Goal: Task Accomplishment & Management: Use online tool/utility

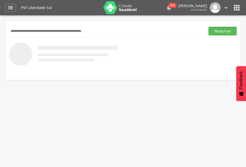
click at [171, 6] on div "858" at bounding box center [173, 5] width 8 height 5
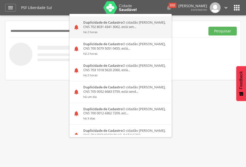
click at [98, 25] on div "Duplicidade de Cadastro O cidadão [PERSON_NAME], CNS 702 8031 4341 3062, está s…" at bounding box center [126, 26] width 92 height 21
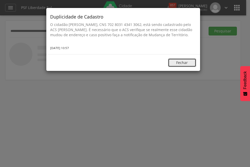
click at [174, 66] on button "Fechar" at bounding box center [182, 62] width 28 height 9
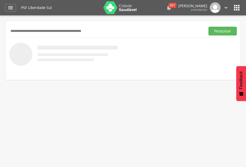
click at [169, 7] on div "857" at bounding box center [173, 5] width 8 height 5
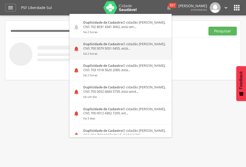
click at [108, 47] on div "Duplicidade de Cadastro O cidadão [PERSON_NAME], CNS 700 5079 5051 0455, está..…" at bounding box center [126, 48] width 92 height 21
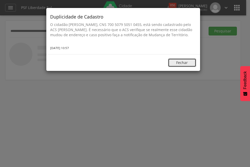
click at [181, 66] on button "Fechar" at bounding box center [182, 62] width 28 height 9
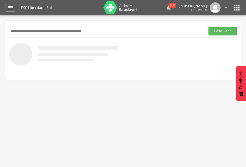
click at [169, 6] on div "856" at bounding box center [173, 5] width 8 height 5
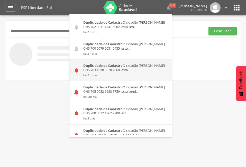
click at [85, 72] on div "Duplicidade de Cadastro O cidadão [PERSON_NAME], CNS 703 1018 5620 2060, está..…" at bounding box center [126, 70] width 92 height 21
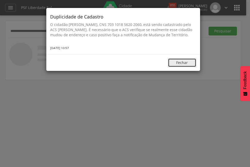
click at [184, 67] on button "Fechar" at bounding box center [182, 62] width 28 height 9
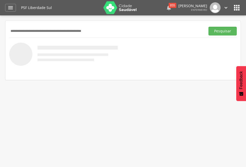
click at [170, 7] on div "855" at bounding box center [173, 5] width 8 height 5
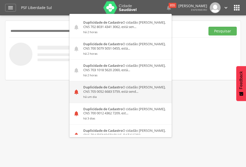
click at [98, 89] on strong "Duplicidade de Cadastro" at bounding box center [102, 87] width 39 height 5
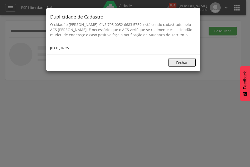
click at [177, 66] on button "Fechar" at bounding box center [182, 62] width 28 height 9
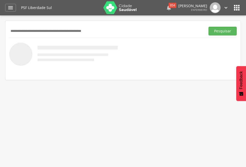
click at [169, 6] on div "854" at bounding box center [173, 5] width 8 height 5
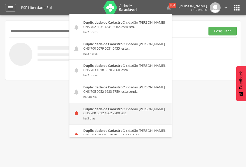
click at [100, 109] on strong "Duplicidade de Cadastro" at bounding box center [102, 109] width 39 height 5
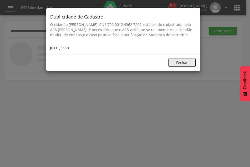
click at [186, 67] on button "Fechar" at bounding box center [182, 62] width 28 height 9
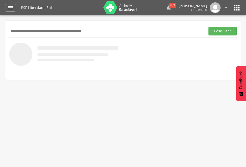
click at [171, 6] on div "853" at bounding box center [173, 5] width 8 height 5
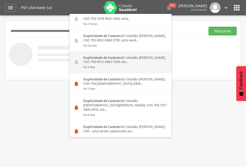
scroll to position [77, 0]
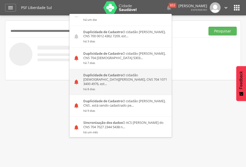
click at [95, 78] on div "Duplicidade de Cadastro O cidadão [DEMOGRAPHIC_DATA][PERSON_NAME], CNS 704 1071…" at bounding box center [126, 82] width 92 height 26
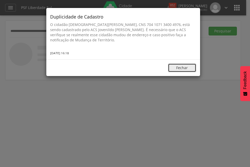
click at [171, 68] on button "Fechar" at bounding box center [182, 68] width 28 height 9
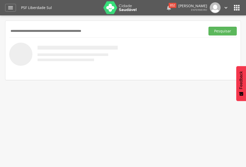
click at [168, 8] on icon "" at bounding box center [169, 8] width 6 height 6
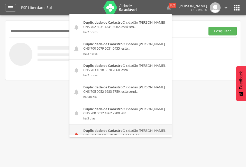
click at [99, 131] on strong "Duplicidade de Cadastro" at bounding box center [102, 130] width 39 height 5
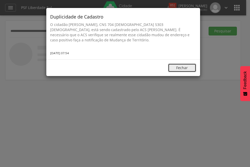
click at [180, 71] on button "Fechar" at bounding box center [182, 68] width 28 height 9
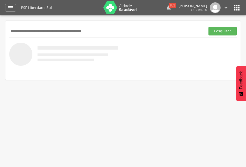
click at [171, 5] on div "851" at bounding box center [173, 5] width 8 height 5
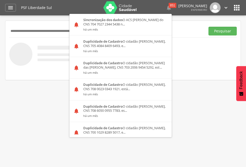
scroll to position [154, 0]
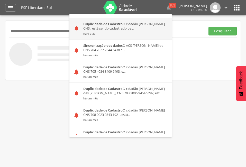
click at [101, 24] on div "Duplicidade de Cadastro O cidadão [PERSON_NAME], CNS , está sendo cadastrado pe…" at bounding box center [126, 28] width 92 height 21
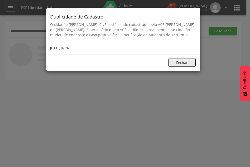
drag, startPoint x: 177, startPoint y: 69, endPoint x: 170, endPoint y: 58, distance: 12.9
click at [176, 67] on button "Fechar" at bounding box center [182, 62] width 28 height 9
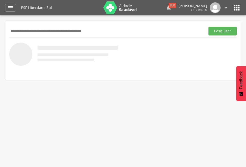
click at [170, 6] on div "850" at bounding box center [173, 5] width 8 height 5
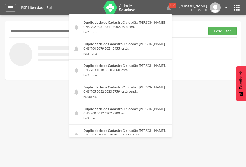
scroll to position [129, 0]
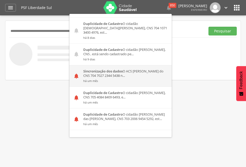
click at [92, 71] on div "Sincronização dos dados O ACS [PERSON_NAME] do CNS 704 7027 2344 5438 n... há u…" at bounding box center [126, 75] width 92 height 21
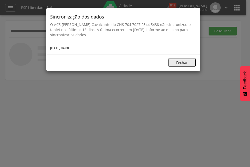
click at [183, 62] on button "Fechar" at bounding box center [182, 62] width 28 height 9
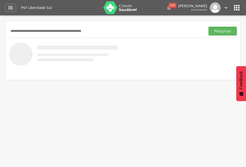
click at [185, 7] on p "[PERSON_NAME]" at bounding box center [193, 6] width 29 height 4
click at [183, 8] on p "[PERSON_NAME]" at bounding box center [193, 6] width 29 height 4
click at [171, 8] on div " 849  Duplicidade de Cadastro O cidadão [PERSON_NAME], CNS 702 8031 4341 3062…" at bounding box center [190, 7] width 79 height 11
click at [169, 4] on div "849" at bounding box center [173, 5] width 8 height 5
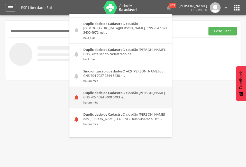
click at [87, 91] on div "Duplicidade de Cadastro O cidadão [PERSON_NAME], CNS 705 4084 8409 6493, e... h…" at bounding box center [126, 97] width 92 height 21
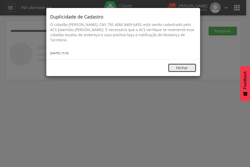
click at [173, 68] on button "Fechar" at bounding box center [182, 68] width 28 height 9
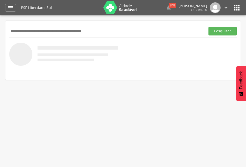
click at [172, 8] on div " 848  Duplicidade de Cadastro O cidadão [PERSON_NAME], CNS 702 8031 4341 3062…" at bounding box center [190, 7] width 79 height 11
click at [169, 7] on div "848" at bounding box center [173, 5] width 8 height 5
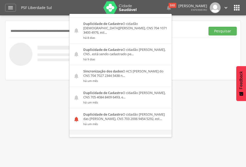
scroll to position [206, 0]
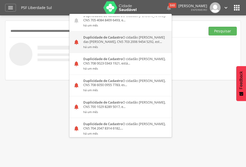
click at [97, 36] on div "Duplicidade de Cadastro O cidadão [PERSON_NAME] das [PERSON_NAME], CNS 703 2006…" at bounding box center [126, 41] width 92 height 21
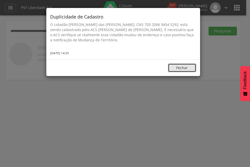
drag, startPoint x: 182, startPoint y: 71, endPoint x: 181, endPoint y: 68, distance: 2.9
click at [181, 70] on button "Fechar" at bounding box center [182, 68] width 28 height 9
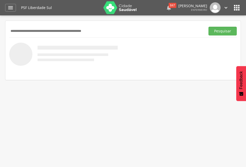
click at [169, 6] on div "847" at bounding box center [173, 5] width 8 height 5
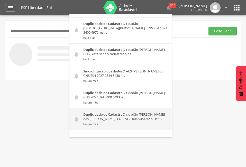
scroll to position [180, 0]
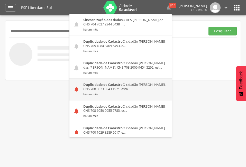
click at [91, 86] on div "Duplicidade de Cadastro O cidadão [PERSON_NAME], CNS 708 0023 0343 1921, está..…" at bounding box center [126, 89] width 92 height 21
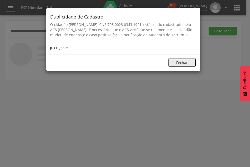
click at [172, 64] on button "Fechar" at bounding box center [182, 62] width 28 height 9
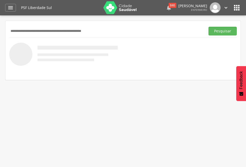
click at [170, 6] on div "846" at bounding box center [173, 5] width 8 height 5
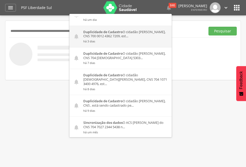
scroll to position [206, 0]
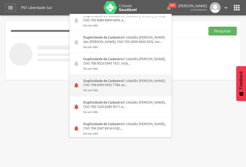
click at [85, 79] on strong "Duplicidade de Cadastro" at bounding box center [102, 81] width 39 height 5
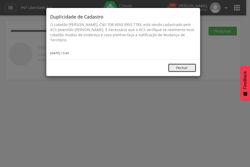
click at [173, 65] on button "Fechar" at bounding box center [182, 68] width 28 height 9
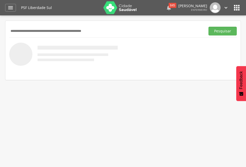
click at [167, 8] on icon "" at bounding box center [169, 8] width 6 height 6
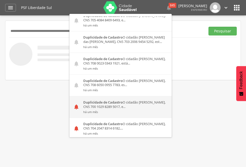
click at [93, 101] on div "Duplicidade de Cadastro O cidadão [PERSON_NAME], CNS 700 1029 8289 5017, e... h…" at bounding box center [126, 107] width 92 height 21
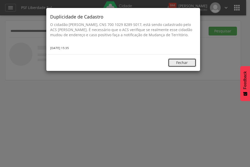
click at [176, 67] on button "Fechar" at bounding box center [182, 62] width 28 height 9
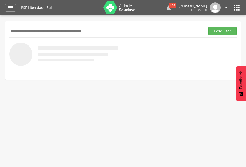
click at [170, 5] on div "844" at bounding box center [173, 5] width 8 height 5
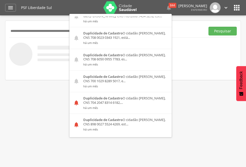
scroll to position [257, 0]
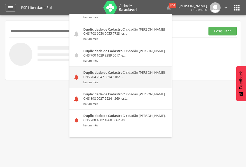
click at [90, 75] on div "Duplicidade de Cadastro O cidadão [PERSON_NAME], CNS 704 2047 8314 6182,... há …" at bounding box center [126, 77] width 92 height 21
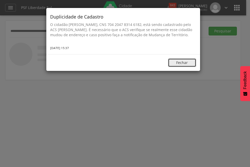
click at [170, 66] on button "Fechar" at bounding box center [182, 62] width 28 height 9
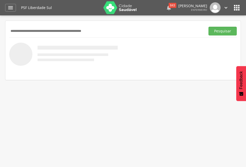
click at [169, 3] on div "843" at bounding box center [173, 5] width 8 height 5
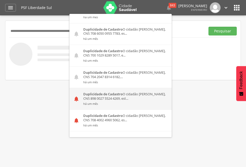
click at [101, 93] on div "Duplicidade de Cadastro O cidadão [PERSON_NAME], CNS 898 0027 5524 4269, est...…" at bounding box center [126, 98] width 92 height 21
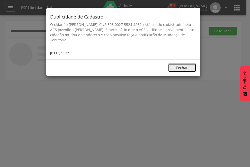
click at [174, 67] on button "Fechar" at bounding box center [182, 68] width 28 height 9
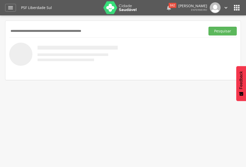
click at [170, 7] on div "842" at bounding box center [173, 5] width 8 height 5
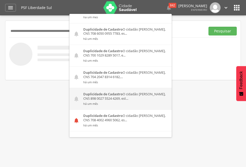
scroll to position [283, 0]
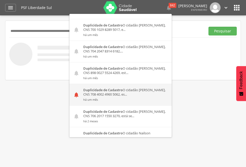
click at [109, 91] on div "Duplicidade de Cadastro O cidadão [PERSON_NAME], CNS 708 4002 4960 5062, es... …" at bounding box center [126, 94] width 92 height 21
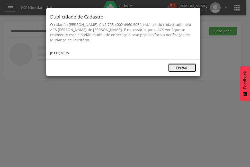
click at [178, 68] on button "Fechar" at bounding box center [182, 68] width 28 height 9
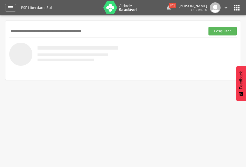
click at [169, 7] on div "841" at bounding box center [173, 5] width 8 height 5
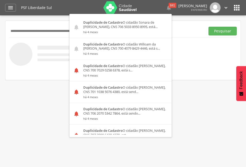
scroll to position [965, 0]
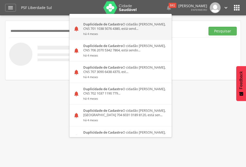
click at [90, 32] on small "há 4 meses" at bounding box center [125, 34] width 85 height 4
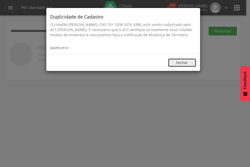
click at [170, 60] on button "Fechar" at bounding box center [182, 62] width 28 height 9
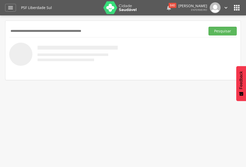
click at [166, 6] on icon "" at bounding box center [169, 8] width 6 height 6
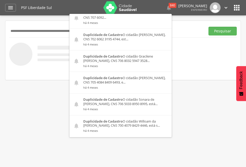
scroll to position [901, 0]
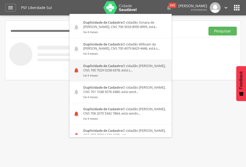
click at [90, 64] on strong "Duplicidade de Cadastro" at bounding box center [102, 66] width 39 height 5
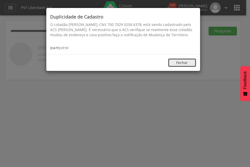
click at [173, 67] on button "Fechar" at bounding box center [182, 62] width 28 height 9
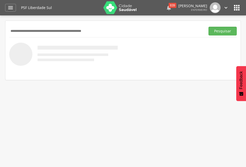
click at [169, 5] on div "839" at bounding box center [173, 5] width 8 height 5
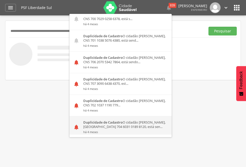
scroll to position [965, 0]
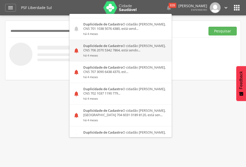
click at [97, 40] on div "Duplicidade de Cadastro O cidadão [PERSON_NAME], CNS 706 2070 5342 7864, está s…" at bounding box center [126, 50] width 92 height 21
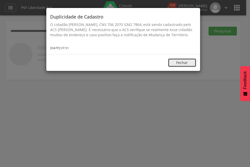
click at [170, 61] on button "Fechar" at bounding box center [182, 62] width 28 height 9
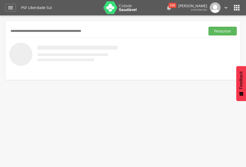
click at [168, 8] on icon "" at bounding box center [169, 8] width 6 height 6
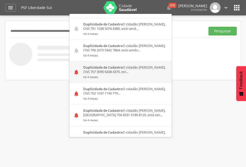
click at [95, 62] on div "Duplicidade de Cadastro O cidadão [PERSON_NAME], CNS 707 3090 6438 4370, est...…" at bounding box center [126, 72] width 92 height 21
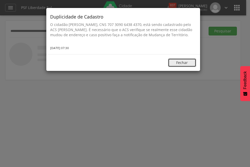
click at [174, 66] on button "Fechar" at bounding box center [182, 62] width 28 height 9
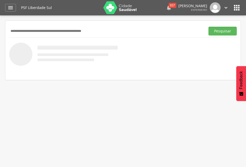
click at [169, 7] on div "837" at bounding box center [173, 5] width 8 height 5
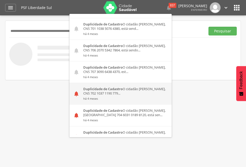
click at [80, 83] on div "Duplicidade de Cadastro O cidadão [PERSON_NAME], CNS 702 1037 1190 779... há 4 …" at bounding box center [126, 93] width 92 height 21
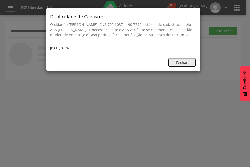
click at [175, 67] on button "Fechar" at bounding box center [182, 62] width 28 height 9
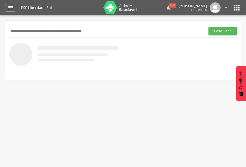
click at [169, 7] on div "836" at bounding box center [173, 5] width 8 height 5
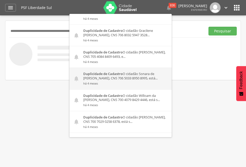
scroll to position [953, 0]
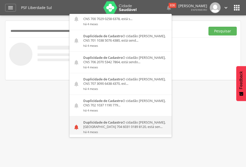
click at [100, 117] on div "Duplicidade de Cadastro O cidadão [PERSON_NAME], [GEOGRAPHIC_DATA] 704 6031 018…" at bounding box center [126, 127] width 92 height 21
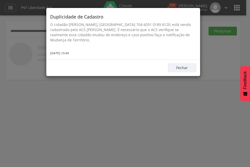
click at [167, 68] on div "Fechar" at bounding box center [123, 67] width 154 height 17
click at [173, 68] on button "Fechar" at bounding box center [182, 68] width 28 height 9
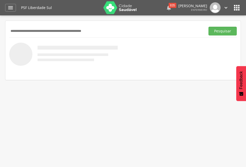
click at [169, 7] on div "835" at bounding box center [173, 5] width 8 height 5
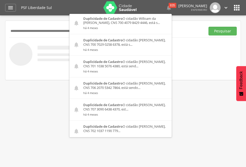
scroll to position [965, 0]
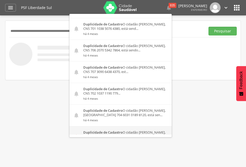
click at [120, 127] on div "Duplicidade de Cadastro O cidadão [PERSON_NAME], CNS 709 6046 3117 2471, está s…" at bounding box center [126, 137] width 92 height 21
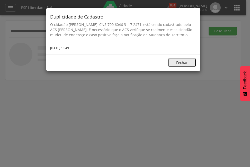
click at [176, 67] on button "Fechar" at bounding box center [182, 62] width 28 height 9
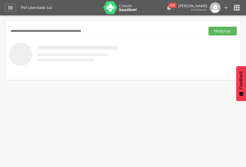
click at [169, 6] on div "834" at bounding box center [173, 5] width 8 height 5
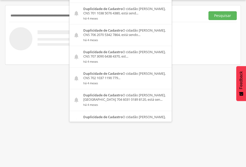
click at [184, 91] on div " Supervisão  Distritos  Ubs Coordenador: - [PERSON_NAME] / BA Intervalo de T…" at bounding box center [123, 83] width 246 height 167
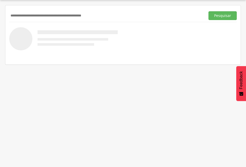
scroll to position [0, 0]
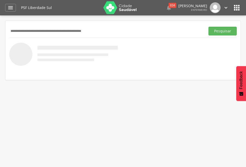
click at [226, 6] on icon "" at bounding box center [227, 8] width 6 height 6
click at [165, 51] on div at bounding box center [123, 54] width 228 height 23
click at [212, 8] on img at bounding box center [215, 7] width 11 height 11
click at [219, 7] on img at bounding box center [215, 7] width 11 height 11
click at [227, 8] on icon "" at bounding box center [227, 8] width 6 height 6
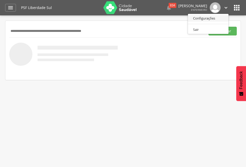
click at [207, 17] on link "Configurações" at bounding box center [208, 18] width 41 height 6
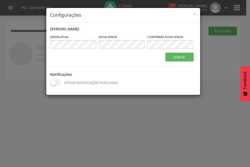
click at [57, 82] on span at bounding box center [55, 83] width 10 height 6
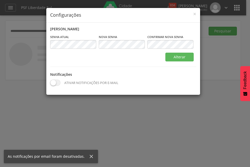
click at [57, 82] on span at bounding box center [55, 83] width 10 height 6
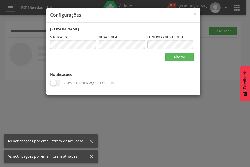
click at [194, 14] on span "×" at bounding box center [194, 13] width 3 height 7
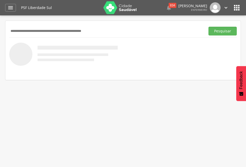
drag, startPoint x: 166, startPoint y: 4, endPoint x: 152, endPoint y: 48, distance: 45.9
click at [152, 48] on div at bounding box center [123, 54] width 228 height 23
click at [236, 5] on icon "" at bounding box center [237, 8] width 8 height 8
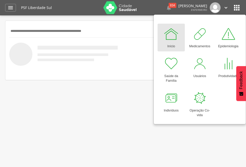
click at [147, 69] on nav at bounding box center [123, 71] width 228 height 10
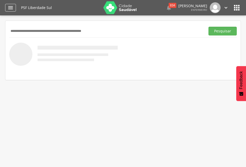
click at [7, 8] on div "" at bounding box center [10, 8] width 11 height 8
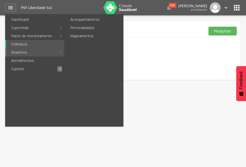
click at [16, 53] on link "Relatórios" at bounding box center [31, 52] width 51 height 8
click at [77, 28] on link "Personalizados" at bounding box center [94, 28] width 58 height 8
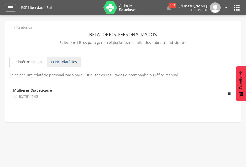
click at [69, 61] on link "Criar relatórios" at bounding box center [64, 62] width 34 height 11
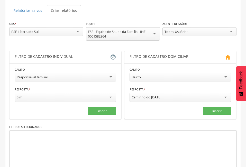
scroll to position [80, 0]
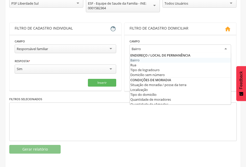
click at [226, 48] on div "Bairro" at bounding box center [181, 49] width 102 height 9
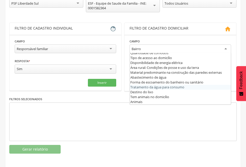
scroll to position [0, 0]
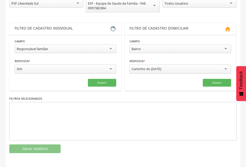
click at [190, 120] on div at bounding box center [123, 121] width 228 height 39
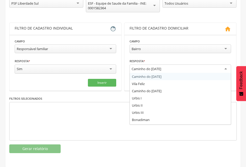
click at [226, 70] on div "Caminho do [DATE]" at bounding box center [181, 69] width 102 height 9
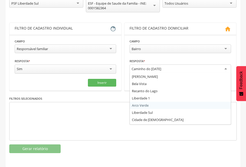
scroll to position [206, 0]
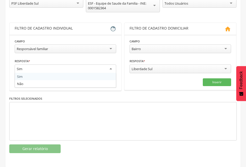
click at [110, 70] on div "Sim" at bounding box center [66, 69] width 102 height 9
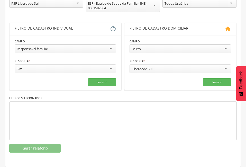
click at [108, 98] on div "Filtros selecionados" at bounding box center [123, 118] width 228 height 45
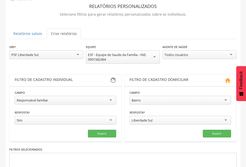
scroll to position [3, 0]
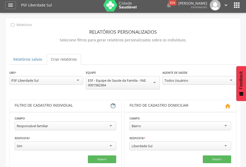
click at [81, 78] on div "PSF Liberdade Sul" at bounding box center [46, 80] width 74 height 9
click at [40, 88] on div "**********" at bounding box center [46, 80] width 74 height 21
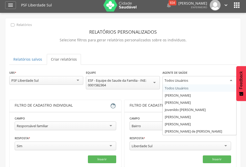
click at [205, 81] on div "Todos Usuários" at bounding box center [200, 80] width 74 height 9
click at [170, 153] on fieldset "**********" at bounding box center [181, 140] width 102 height 48
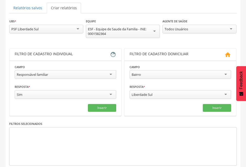
scroll to position [80, 0]
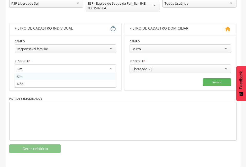
click at [37, 69] on div "Sim" at bounding box center [66, 69] width 102 height 9
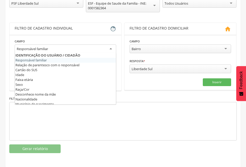
click at [110, 49] on div "Responsável familiar" at bounding box center [66, 49] width 102 height 9
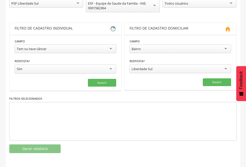
scroll to position [0, 0]
click at [97, 83] on button "Inserir" at bounding box center [102, 83] width 28 height 8
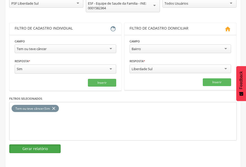
click at [48, 147] on button "Gerar relatório" at bounding box center [34, 149] width 51 height 9
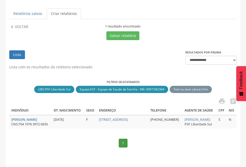
scroll to position [23, 0]
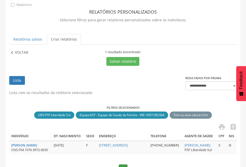
click at [11, 52] on icon "" at bounding box center [12, 53] width 6 height 6
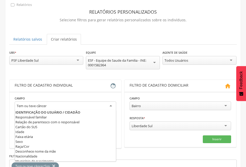
click at [111, 105] on div "Tem ou teve câncer" at bounding box center [66, 106] width 102 height 9
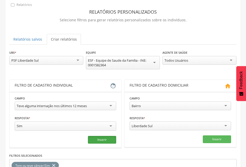
click at [106, 138] on button "Inserir" at bounding box center [102, 140] width 28 height 8
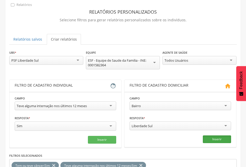
click at [220, 140] on button "Inserir" at bounding box center [217, 140] width 28 height 8
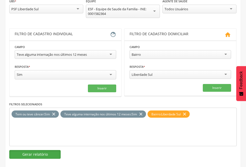
click at [31, 153] on button "Gerar relatório" at bounding box center [34, 154] width 51 height 9
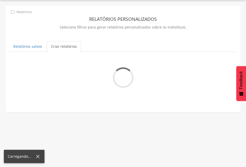
scroll to position [20, 0]
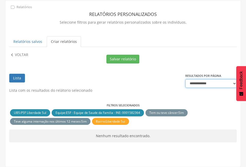
click at [232, 83] on select "**********" at bounding box center [211, 83] width 51 height 9
select select "***"
click at [13, 55] on icon "" at bounding box center [12, 55] width 6 height 6
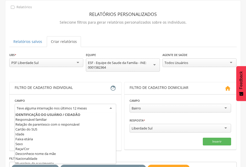
click at [112, 109] on div "Teve alguma internação nos últimos 12 meses" at bounding box center [66, 108] width 102 height 9
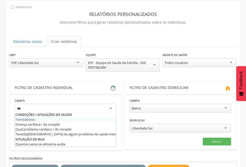
scroll to position [0, 0]
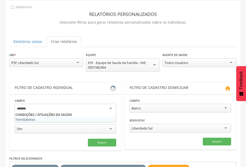
type input "********"
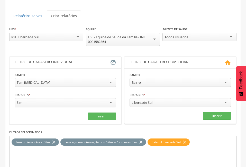
scroll to position [72, 0]
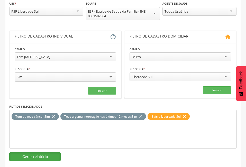
click at [47, 158] on button "Gerar relatório" at bounding box center [34, 157] width 51 height 9
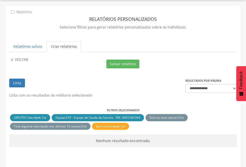
scroll to position [20, 0]
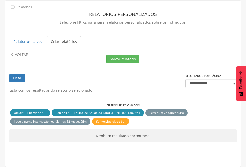
click at [16, 79] on link "Lista" at bounding box center [17, 78] width 16 height 9
click at [17, 78] on link "Lista" at bounding box center [17, 78] width 16 height 9
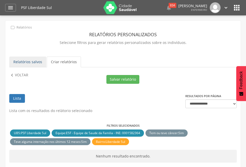
click at [33, 63] on link "Relatórios salvos" at bounding box center [27, 62] width 37 height 11
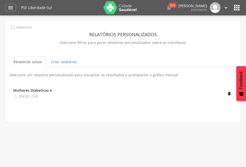
click at [11, 27] on icon "" at bounding box center [13, 28] width 6 height 6
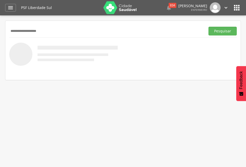
click at [209, 27] on button "Pesquisar" at bounding box center [223, 31] width 28 height 9
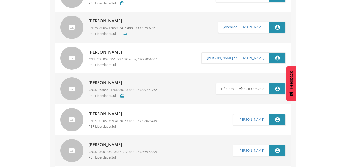
scroll to position [1438, 0]
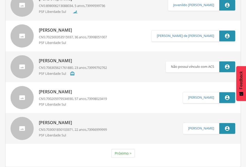
type input "**********"
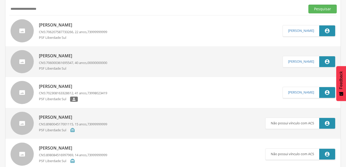
scroll to position [0, 0]
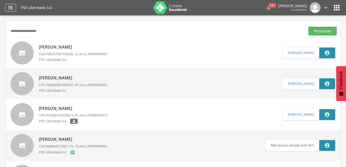
click at [10, 7] on icon "" at bounding box center [10, 8] width 6 height 6
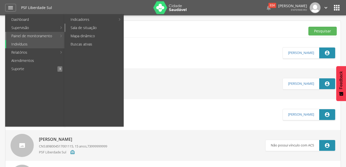
click at [77, 27] on link "Sala de situação" at bounding box center [94, 28] width 58 height 8
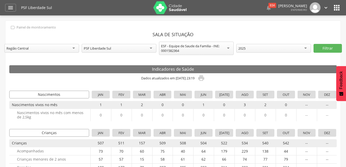
click at [74, 47] on div "Região Central" at bounding box center [41, 48] width 75 height 9
click at [149, 48] on div "PSF Liberdade Sul" at bounding box center [119, 48] width 75 height 9
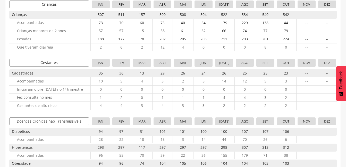
scroll to position [154, 0]
